Goal: Transaction & Acquisition: Purchase product/service

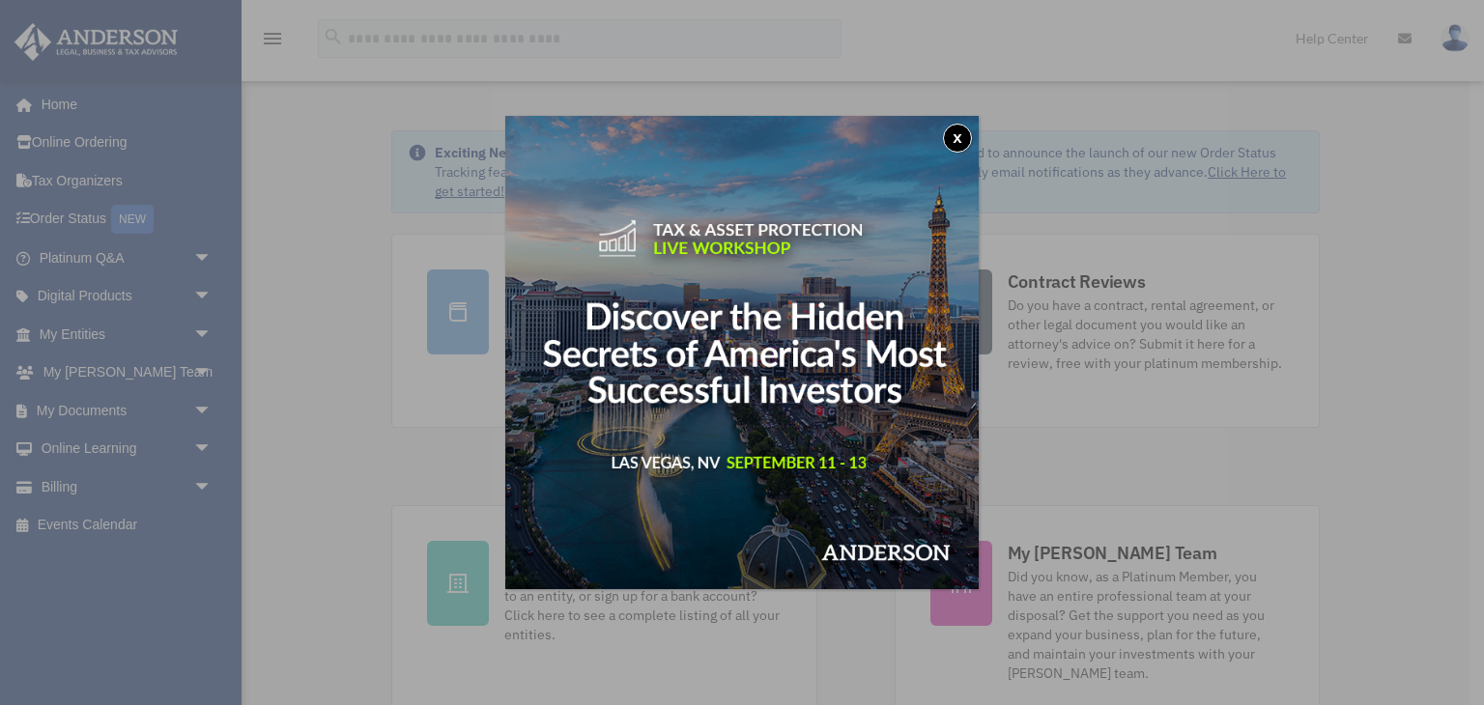
click at [953, 143] on button "x" at bounding box center [957, 138] width 29 height 29
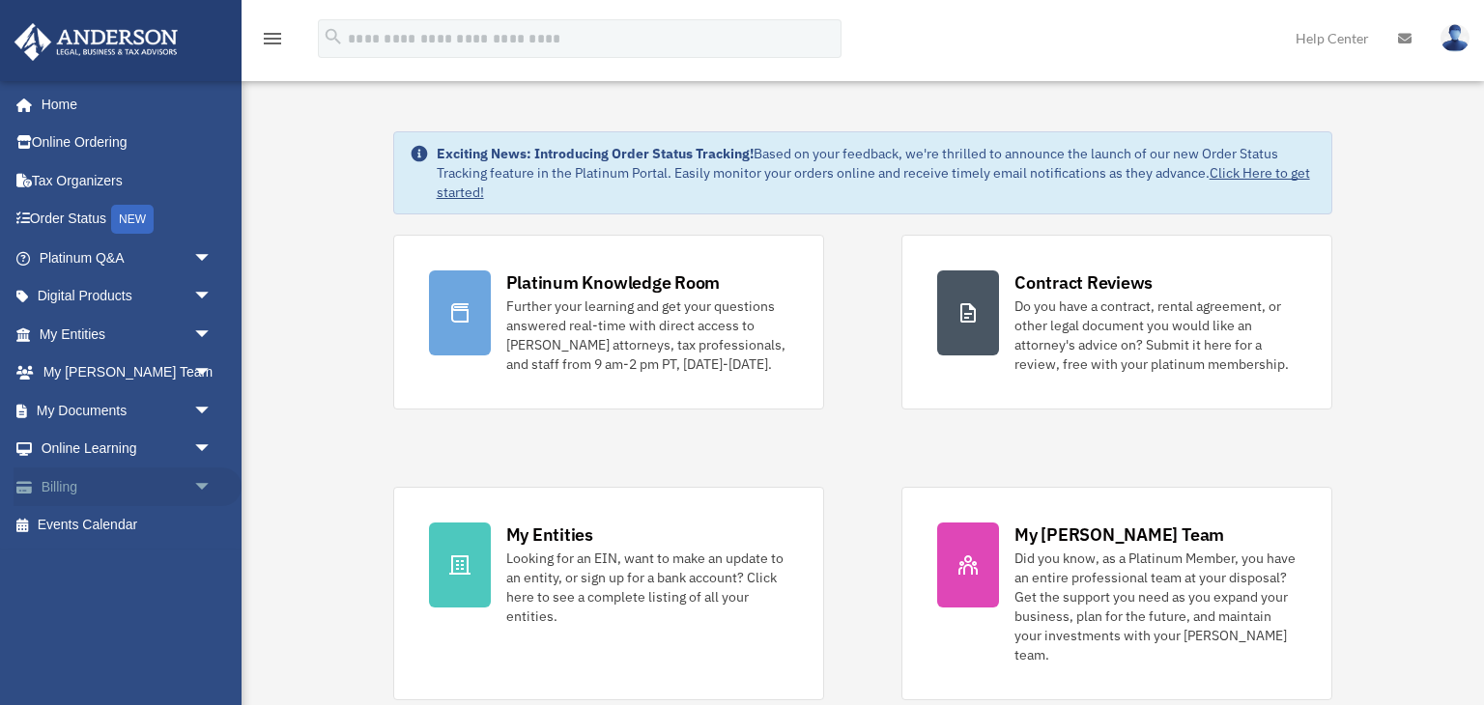
click at [161, 488] on link "Billing arrow_drop_down" at bounding box center [128, 486] width 228 height 39
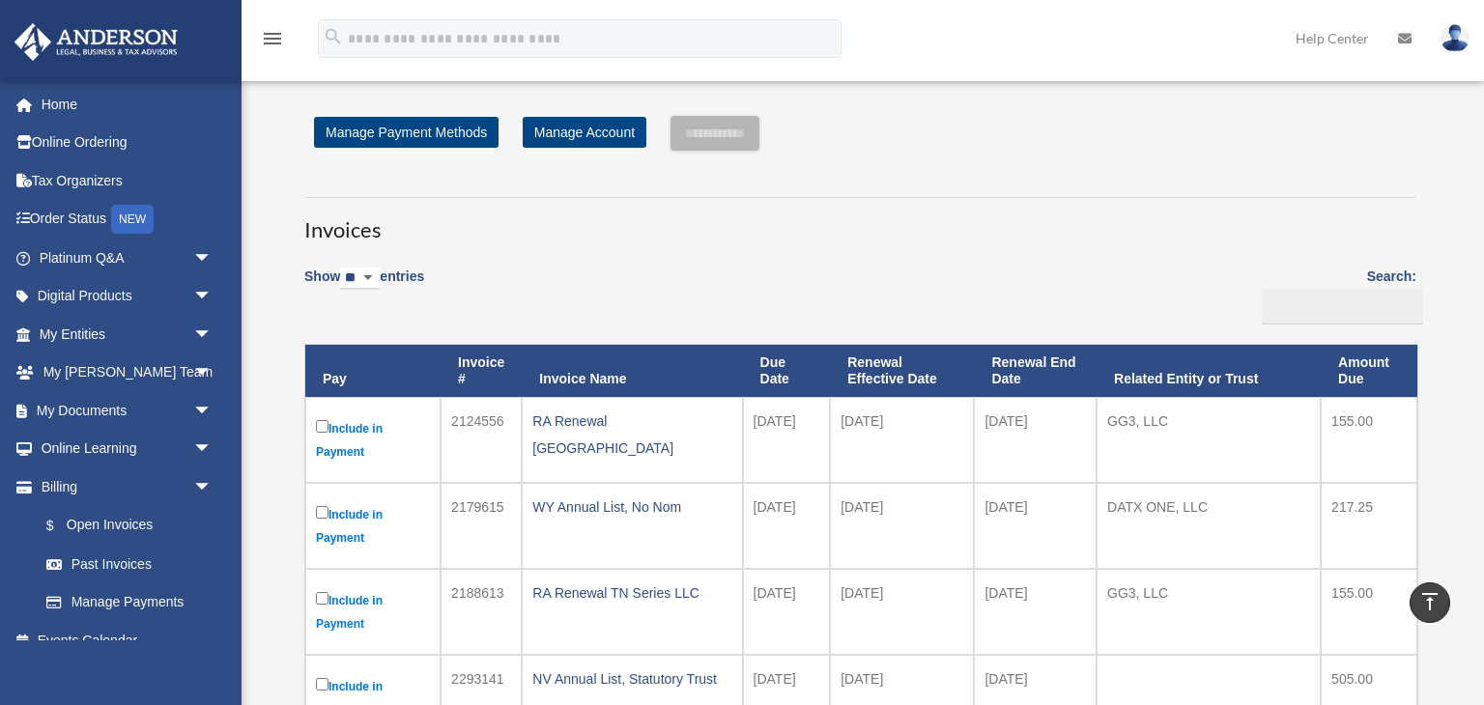
scroll to position [10, 0]
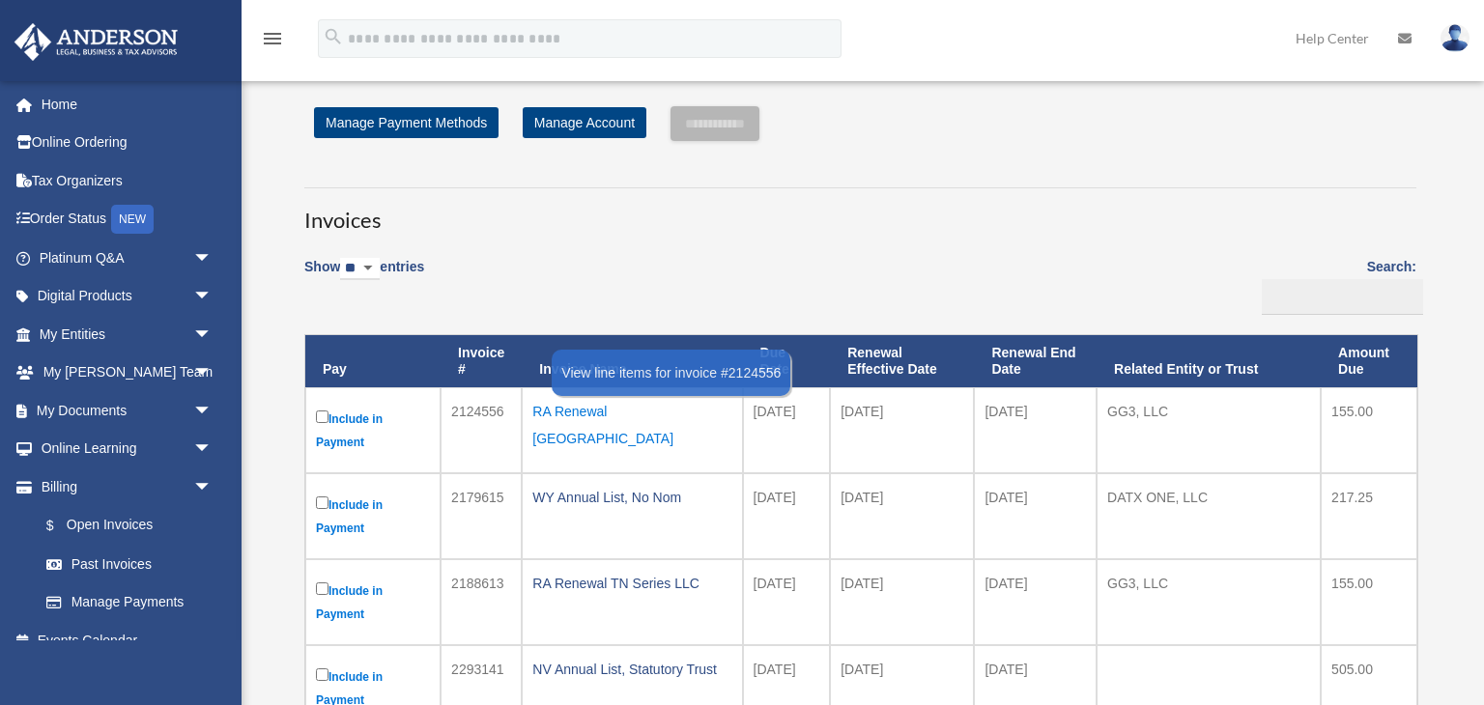
click at [595, 412] on div "RA Renewal [GEOGRAPHIC_DATA]" at bounding box center [631, 425] width 199 height 54
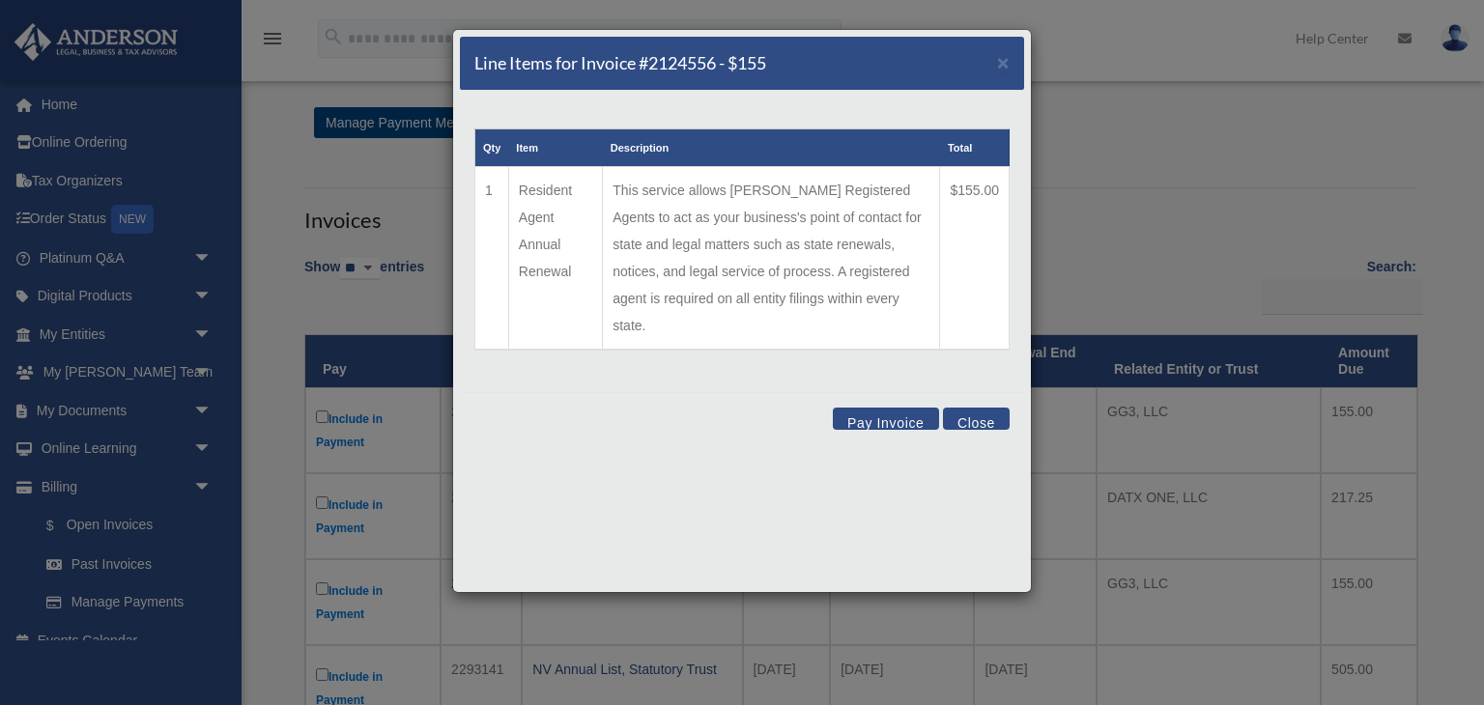
click at [874, 408] on button "Pay Invoice" at bounding box center [886, 419] width 106 height 22
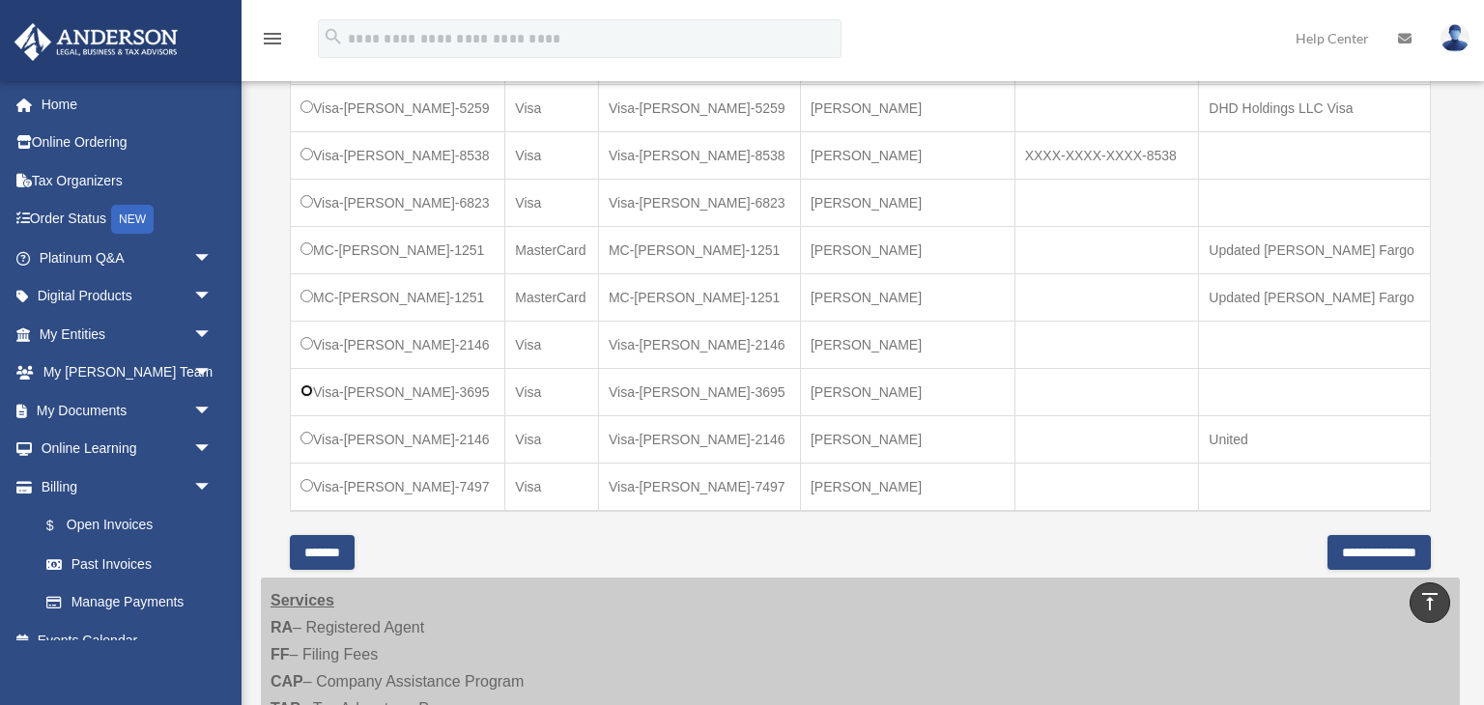
scroll to position [677, 0]
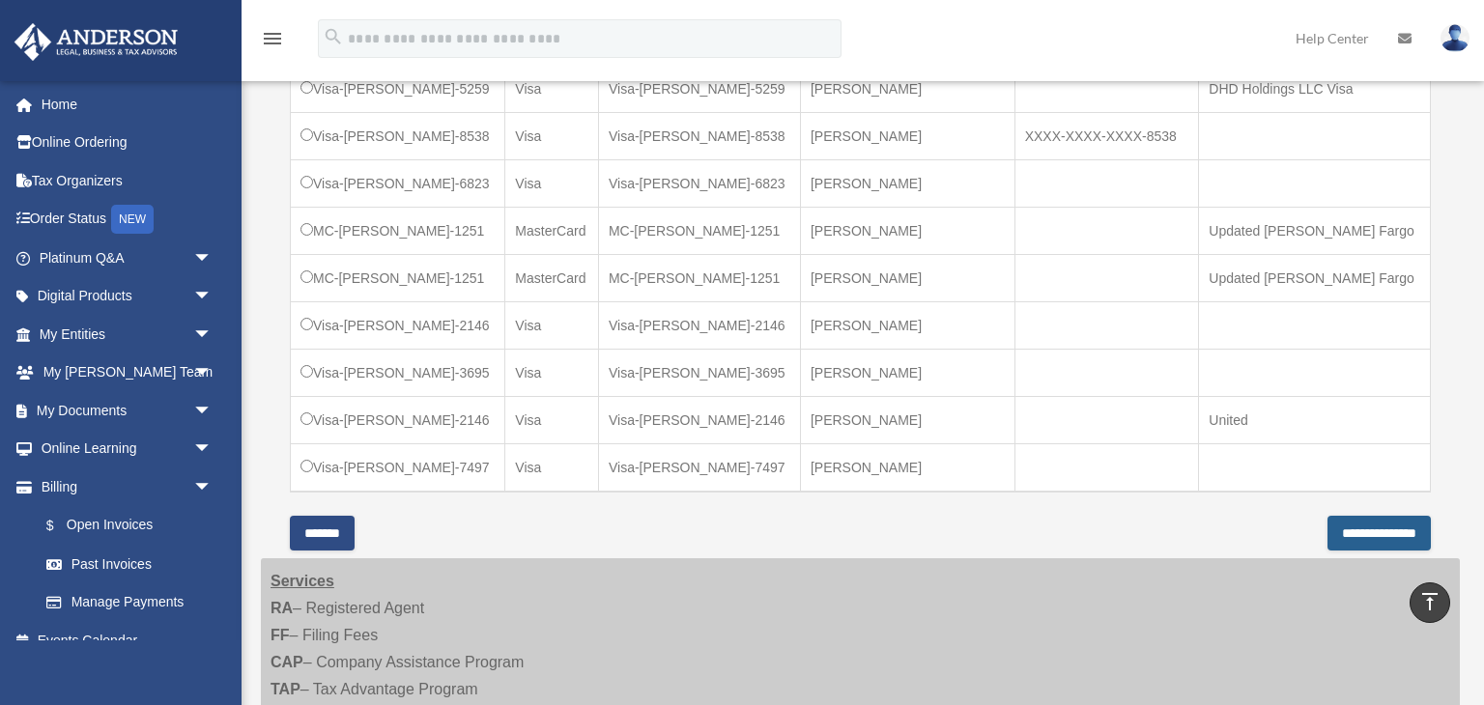
click at [1327, 527] on input "**********" at bounding box center [1378, 533] width 103 height 35
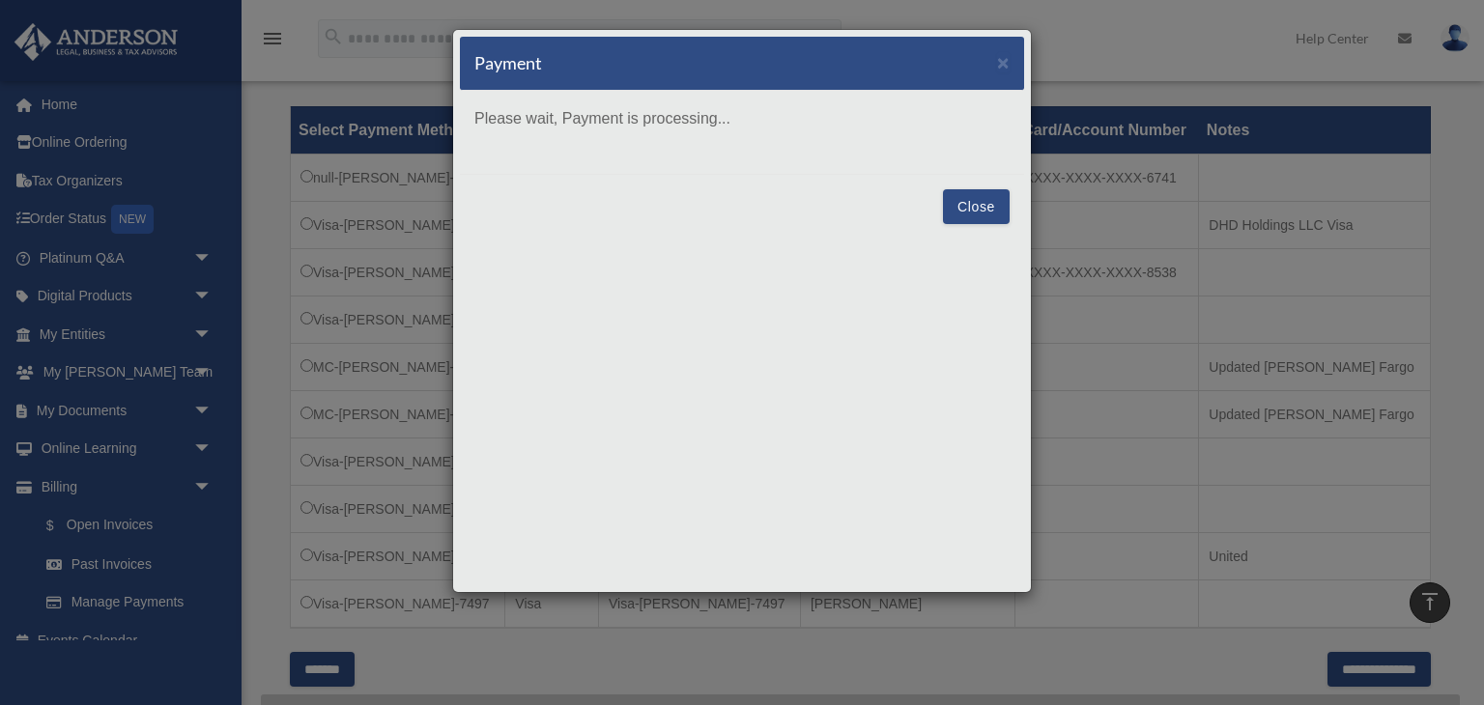
scroll to position [549, 0]
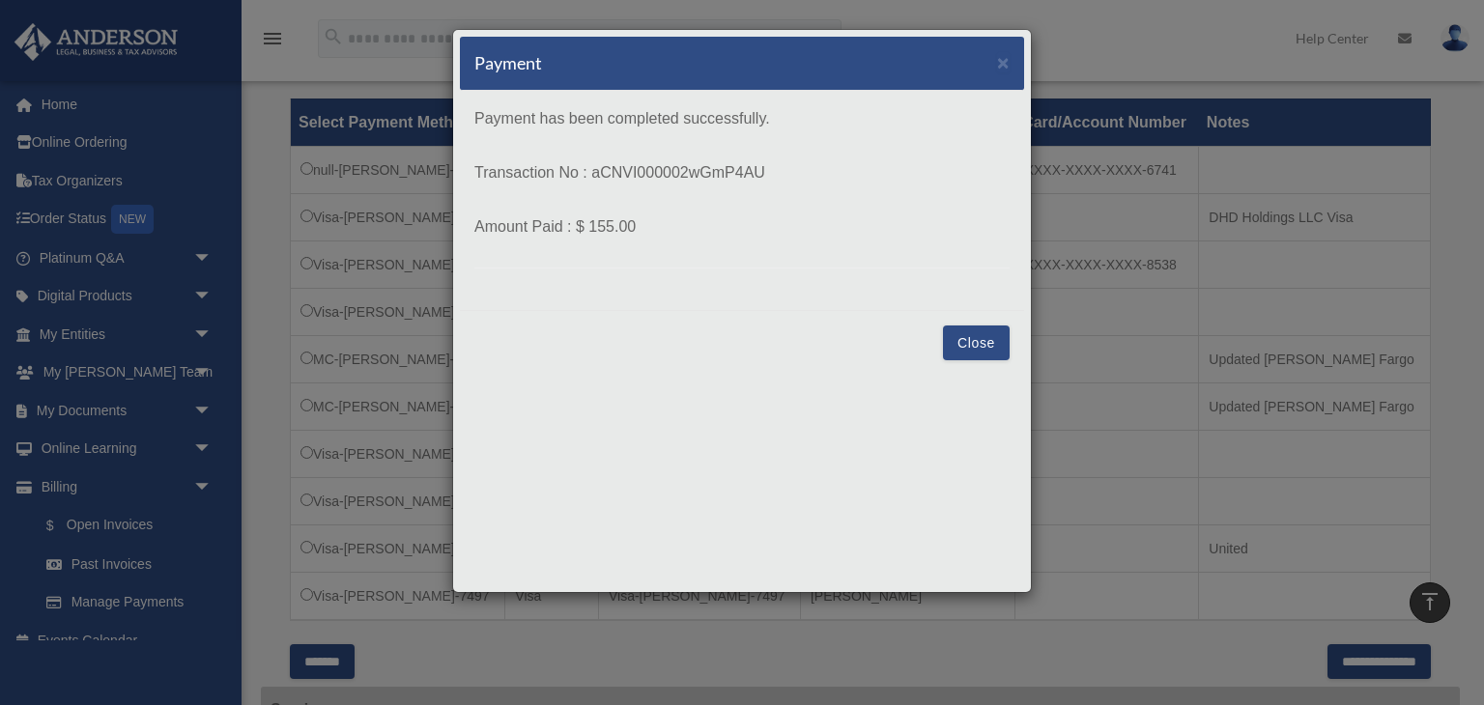
click at [978, 339] on button "Close" at bounding box center [976, 342] width 67 height 35
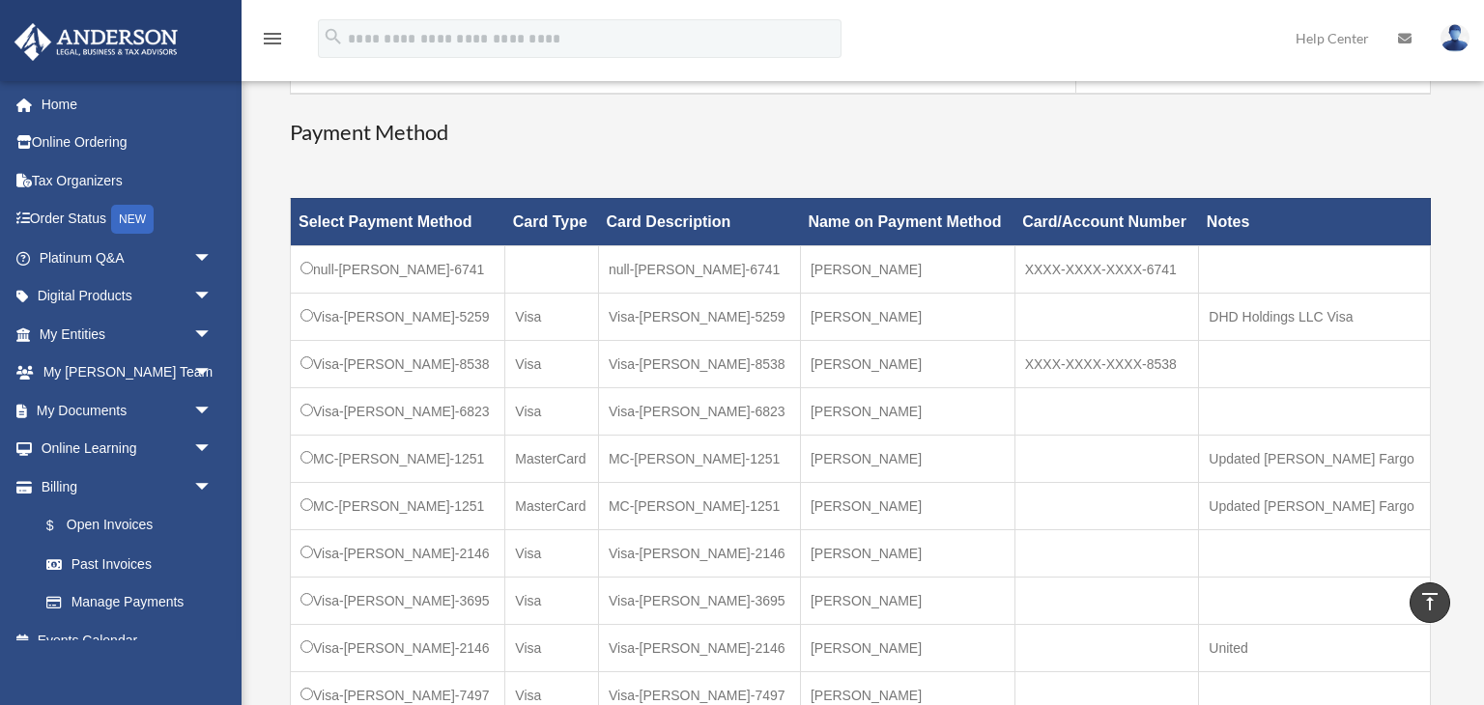
scroll to position [450, 0]
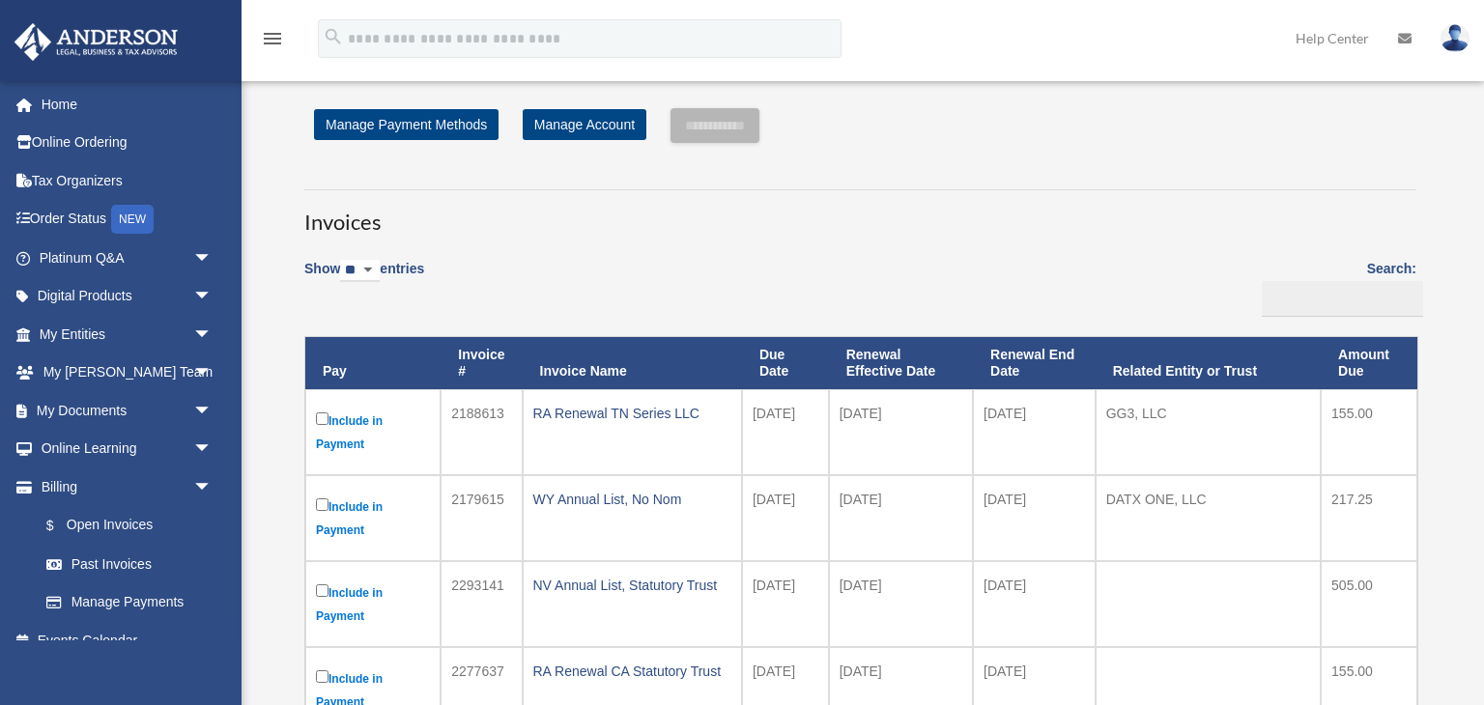
scroll to position [14, 0]
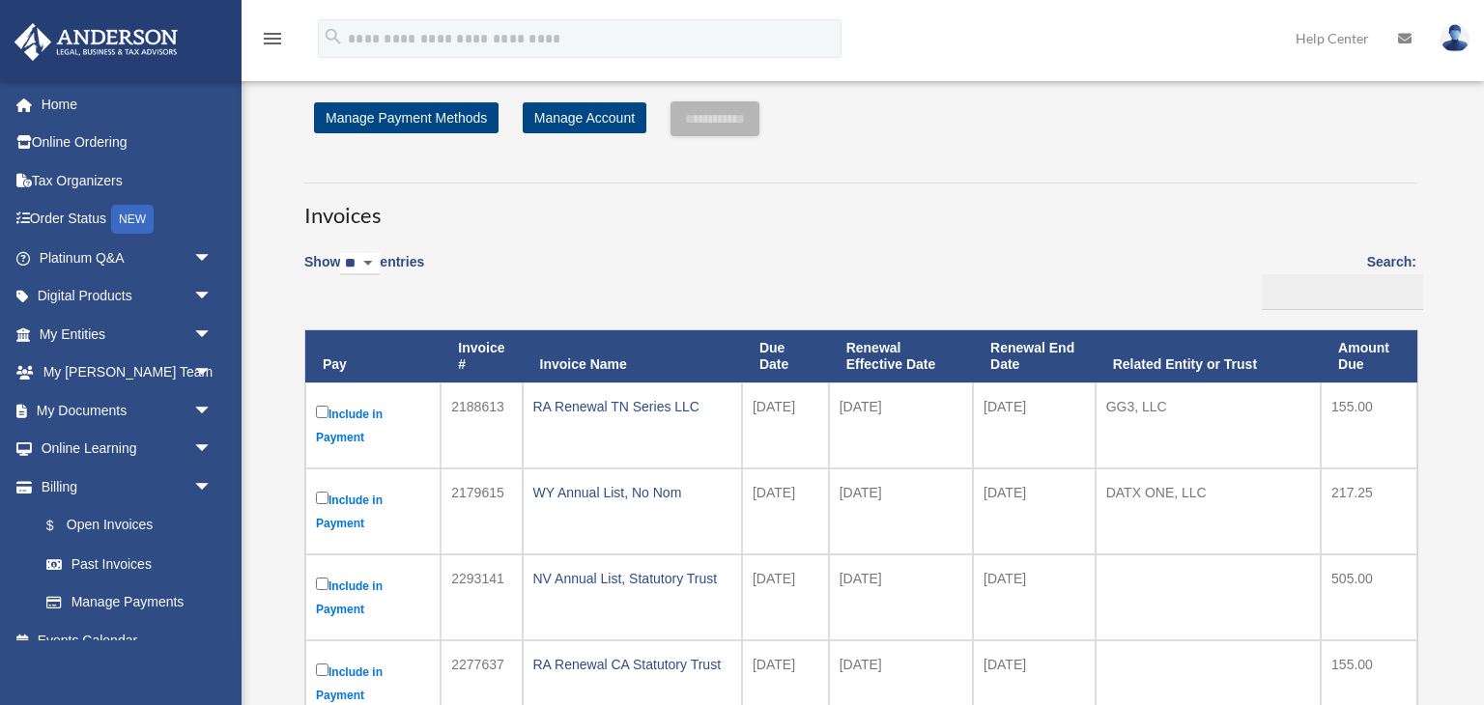
click at [574, 390] on td "RA Renewal TN Series LLC" at bounding box center [632, 425] width 219 height 86
